Goal: Task Accomplishment & Management: Use online tool/utility

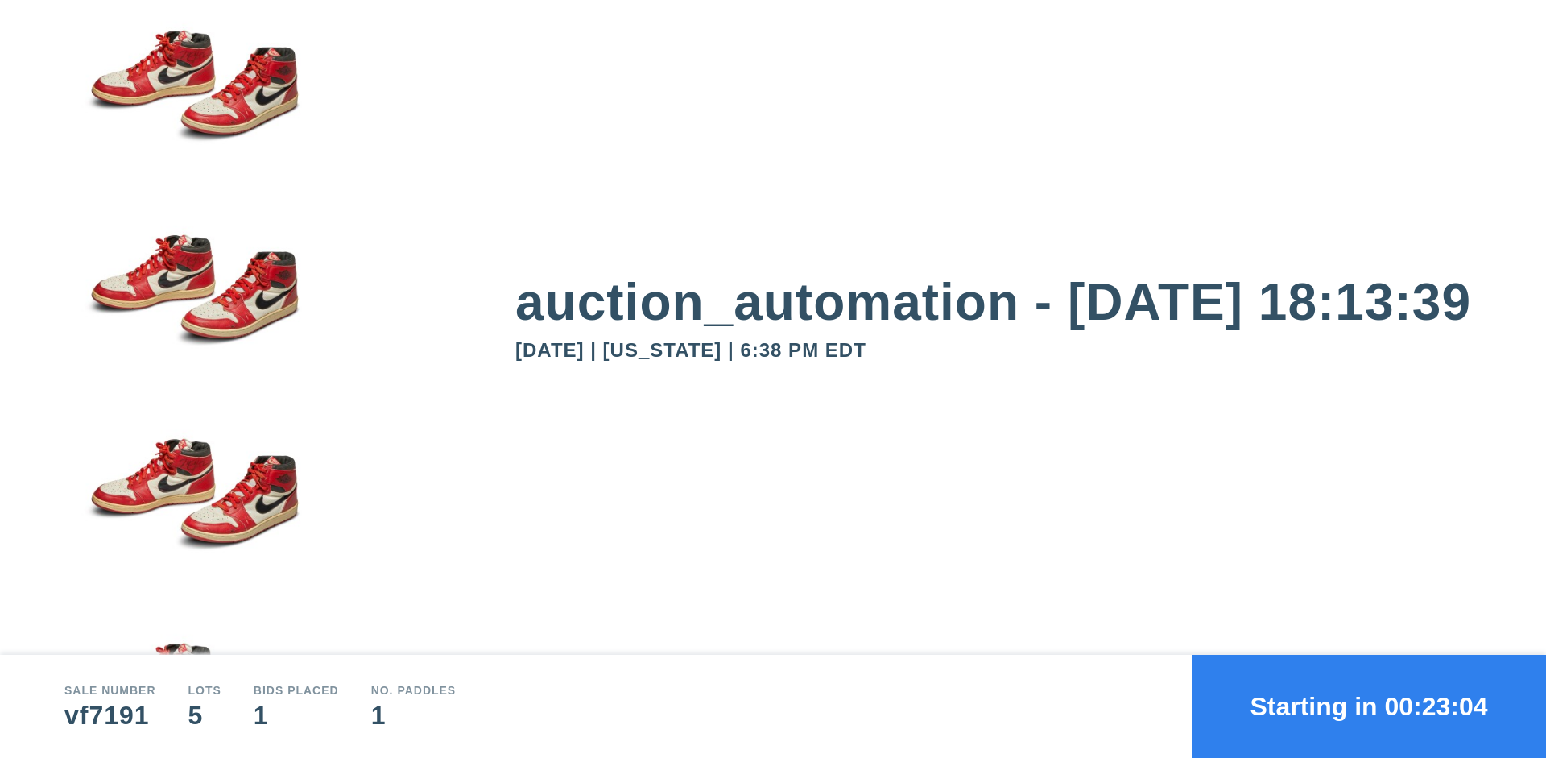
click at [1369, 706] on button "Starting in 00:23:04" at bounding box center [1368, 706] width 354 height 103
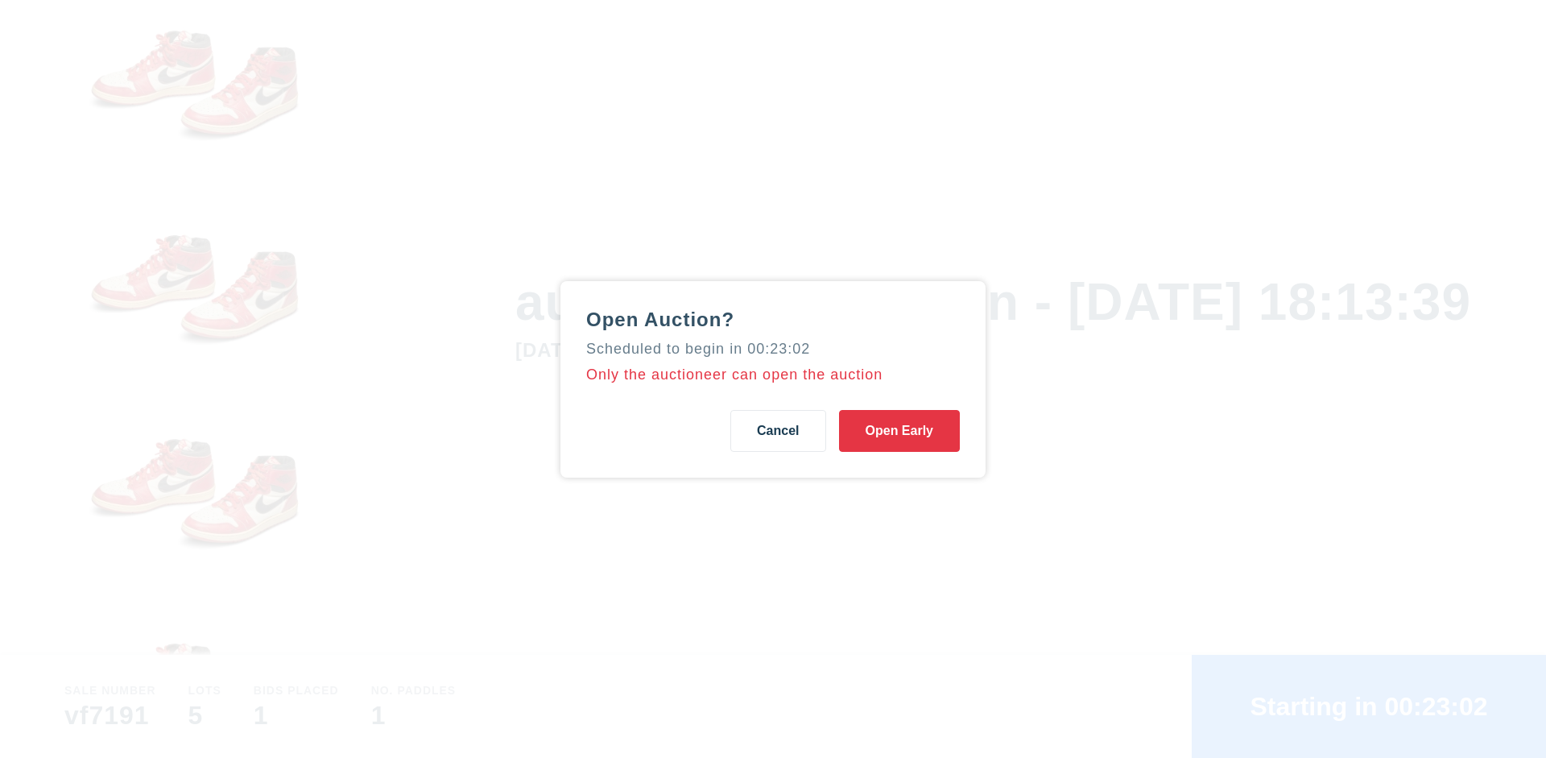
click at [899, 430] on button "Open Early" at bounding box center [899, 431] width 121 height 42
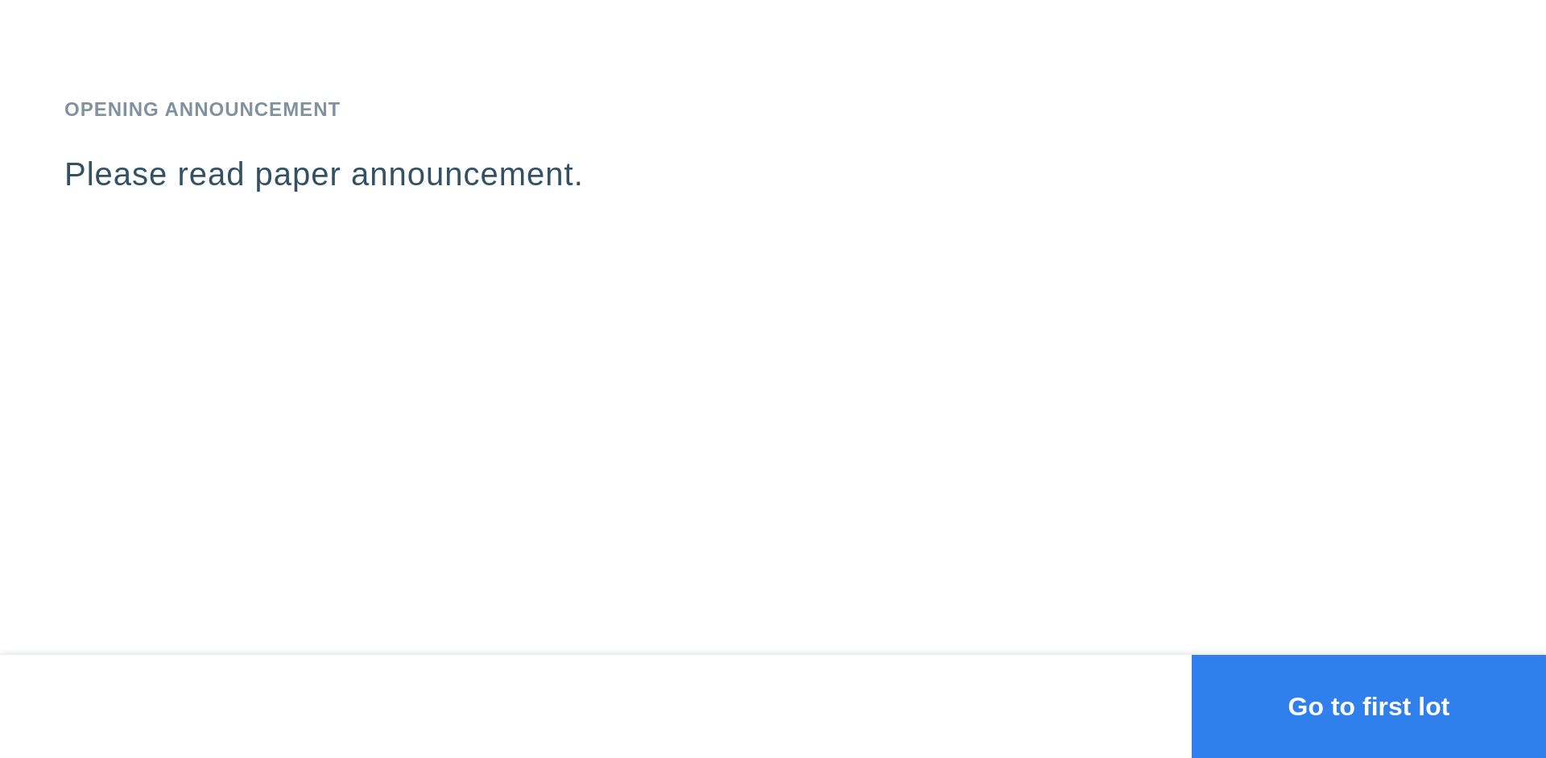
click at [1369, 706] on button "Go to first lot" at bounding box center [1368, 706] width 354 height 103
